Goal: Transaction & Acquisition: Download file/media

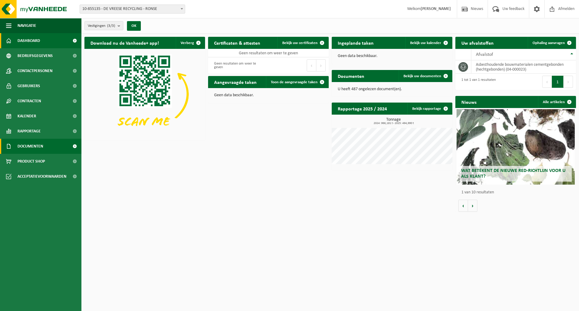
click at [38, 147] on span "Documenten" at bounding box center [31, 146] width 26 height 15
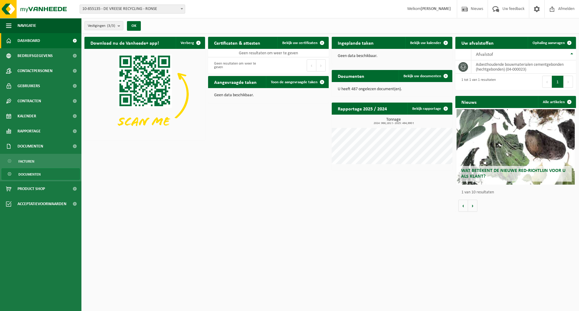
click at [39, 173] on span "Documenten" at bounding box center [29, 174] width 22 height 11
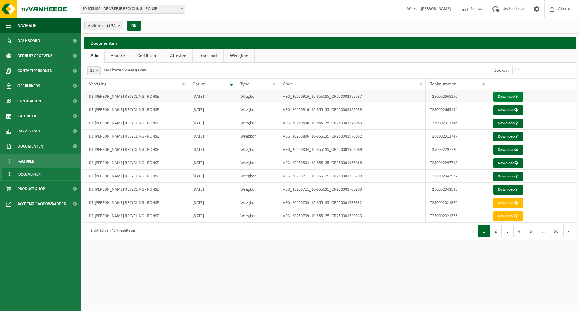
click at [504, 96] on link "Download" at bounding box center [509, 97] width 30 height 10
click at [506, 110] on link "Download" at bounding box center [509, 110] width 30 height 10
